Goal: Find specific page/section: Locate a particular part of the current website

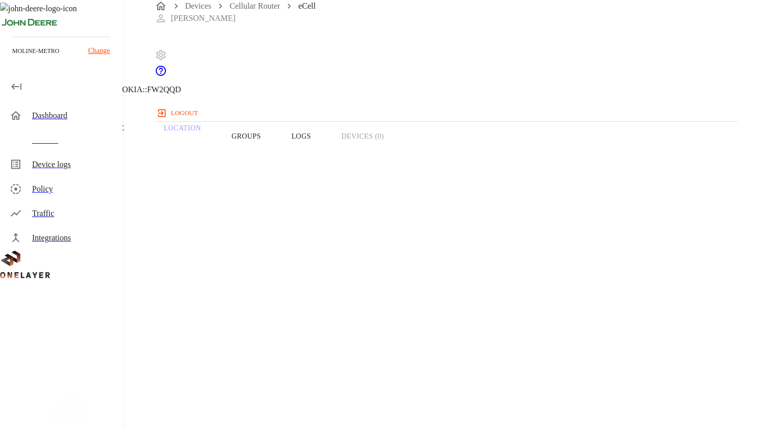
click at [12, 58] on icon at bounding box center [6, 52] width 12 height 12
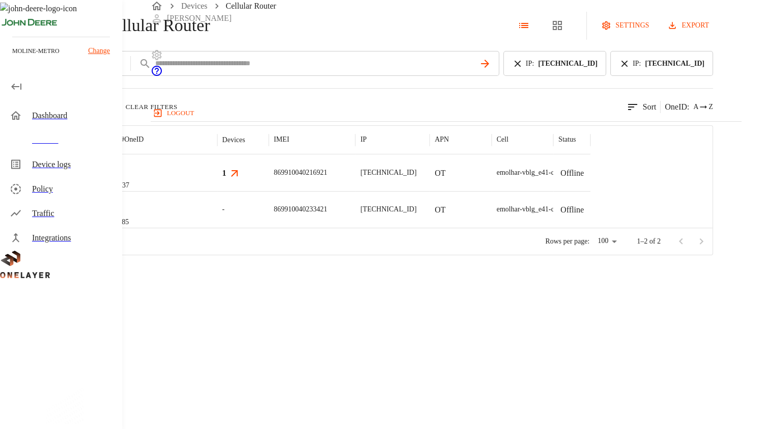
click at [523, 69] on icon at bounding box center [517, 63] width 11 height 11
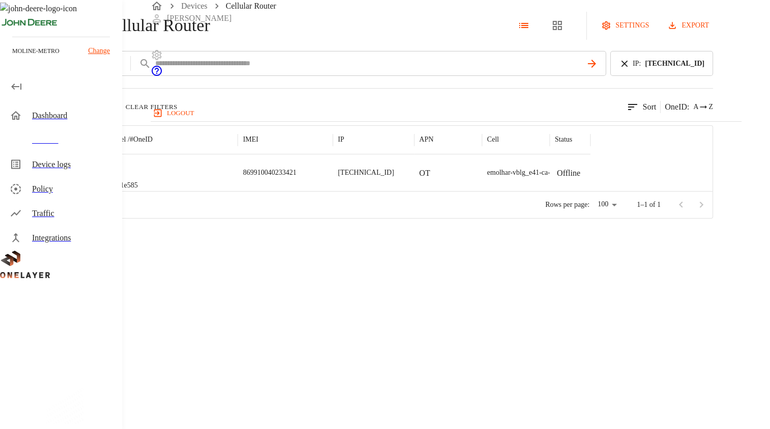
click at [630, 69] on icon at bounding box center [624, 63] width 11 height 11
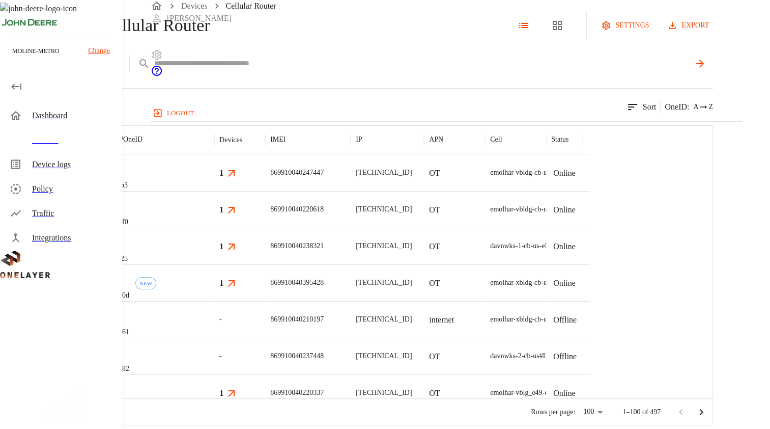
click at [539, 71] on input "text" at bounding box center [421, 63] width 535 height 15
type input "**********"
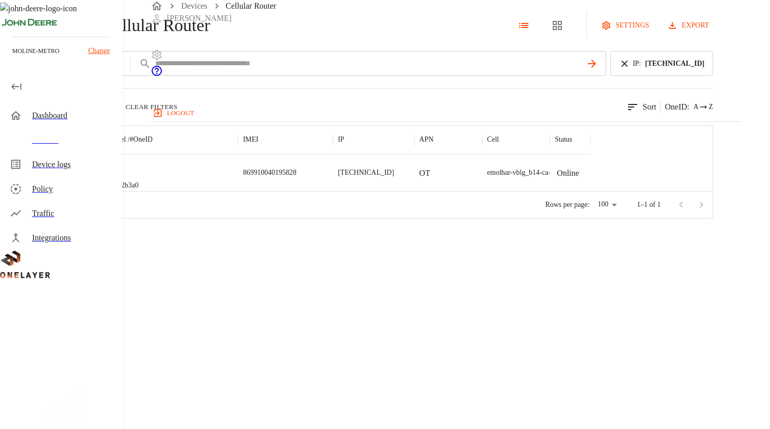
click at [238, 191] on div "eCell #e642b3a0" at bounding box center [169, 172] width 135 height 37
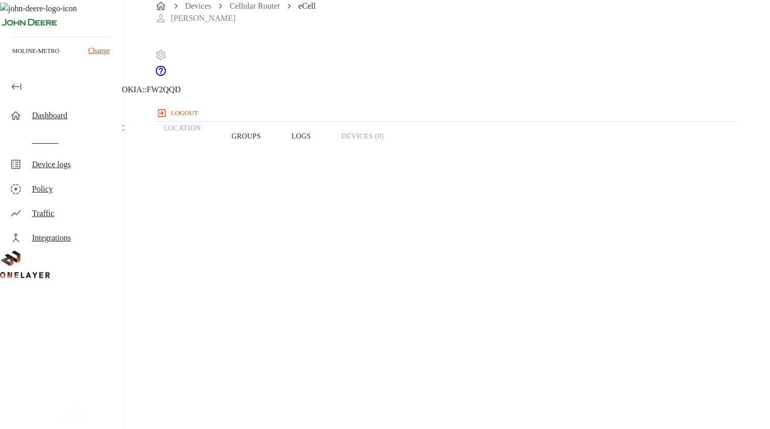
click at [12, 58] on icon at bounding box center [6, 52] width 12 height 12
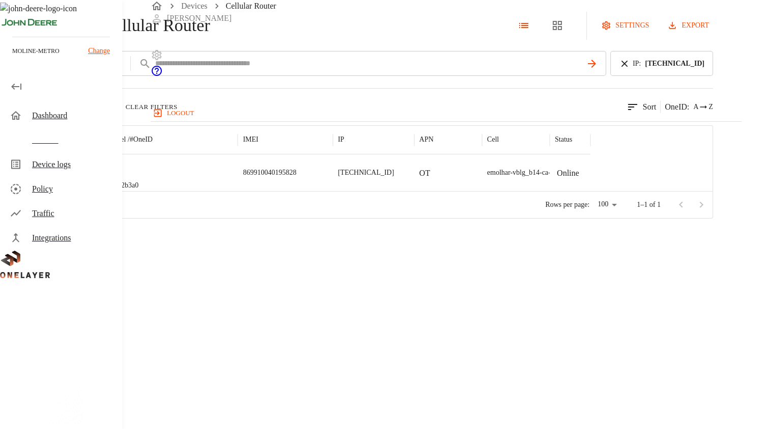
click at [203, 221] on div "MultiTech" at bounding box center [209, 231] width 36 height 21
click at [238, 191] on div "eCell #e642b3a0" at bounding box center [169, 172] width 135 height 37
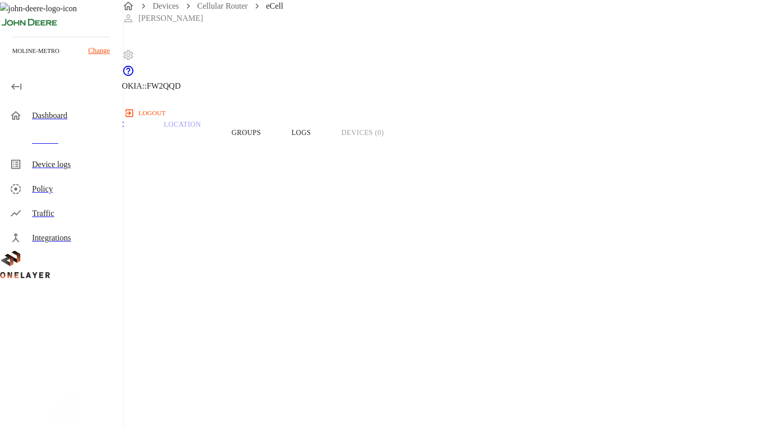
scroll to position [3, 0]
click at [512, 156] on div "Overview Traffic Location Groups Logs Devices (0)" at bounding box center [346, 133] width 693 height 65
click at [12, 55] on icon at bounding box center [6, 49] width 12 height 12
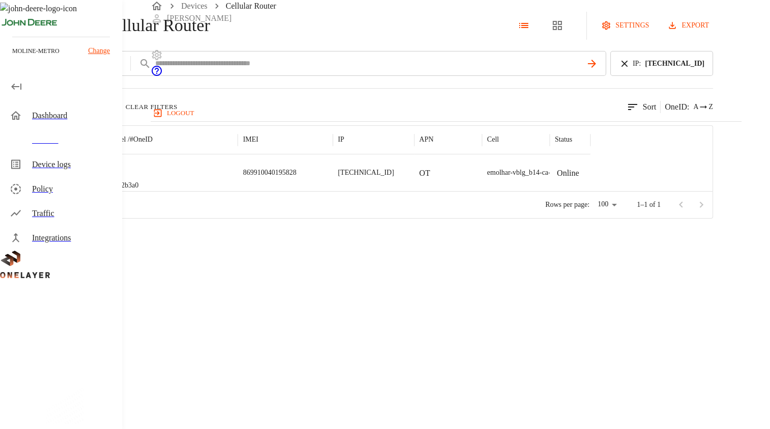
click at [238, 191] on div "eCell #e642b3a0" at bounding box center [169, 172] width 135 height 37
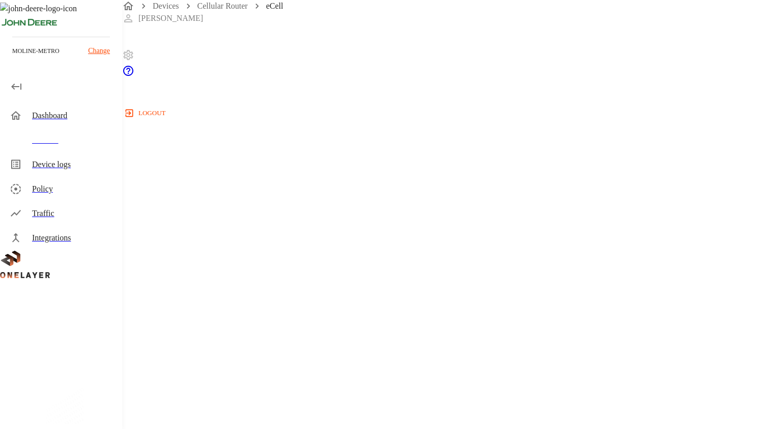
scroll to position [140, 0]
drag, startPoint x: 444, startPoint y: 103, endPoint x: 501, endPoint y: 110, distance: 57.9
copy span "HX_D570120R_IR"
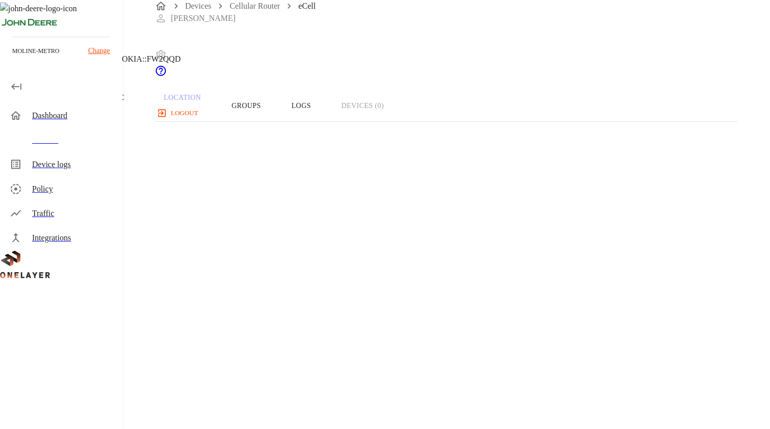
scroll to position [26, 0]
click at [12, 58] on icon at bounding box center [6, 52] width 12 height 12
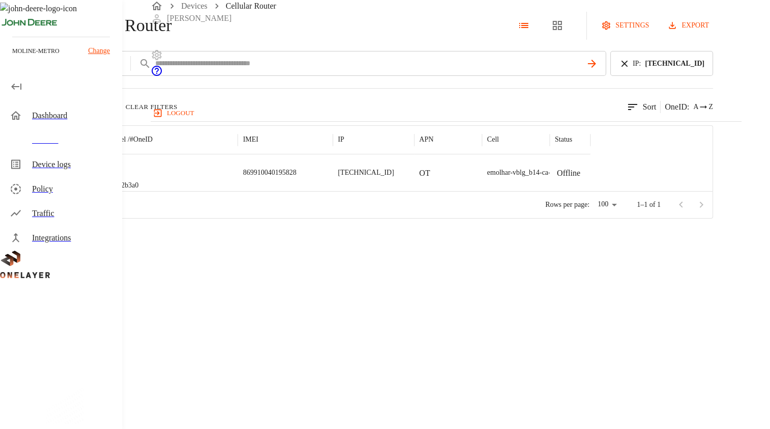
click at [238, 191] on div "eCell #e642b3a0" at bounding box center [169, 172] width 135 height 37
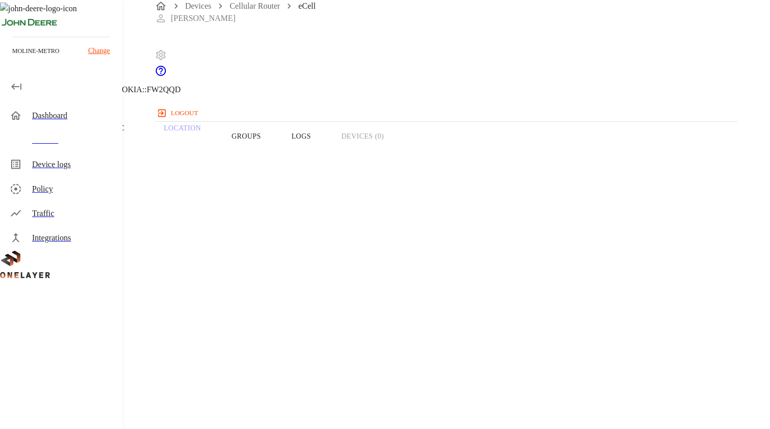
click at [512, 159] on div "Overview Traffic Location Groups Logs Devices (0)" at bounding box center [346, 136] width 693 height 65
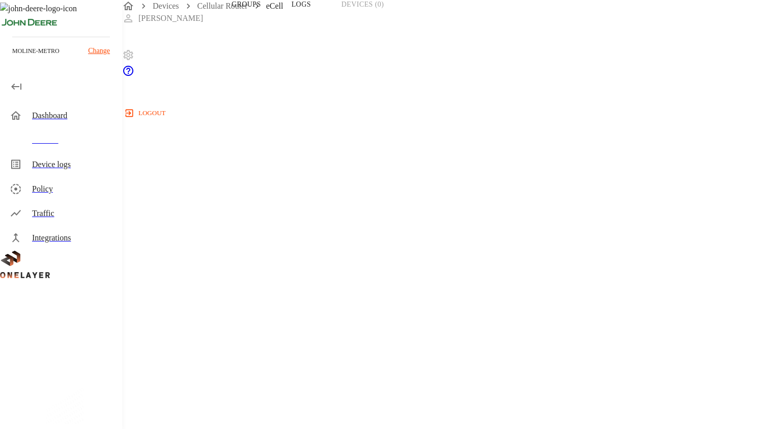
scroll to position [131, 0]
